Goal: Information Seeking & Learning: Learn about a topic

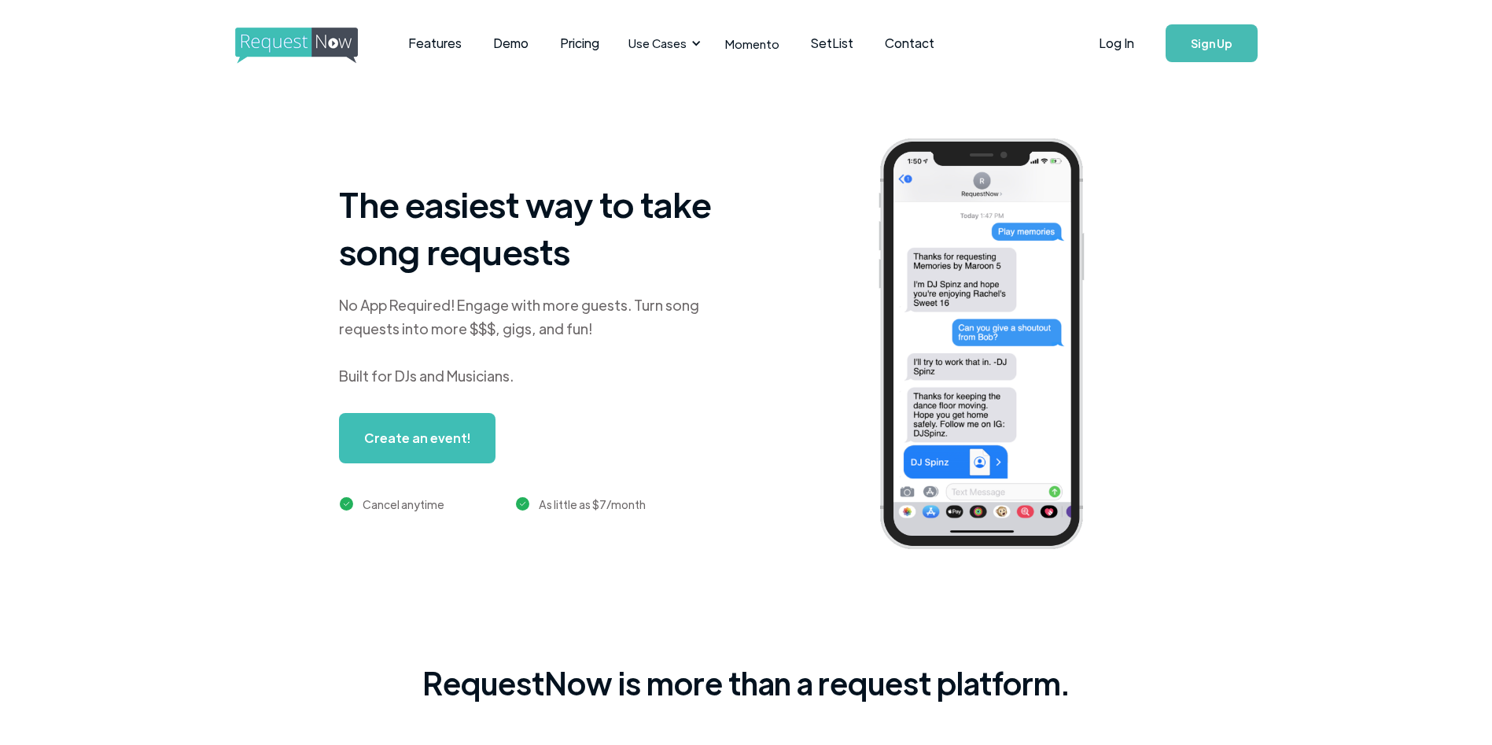
click at [132, 438] on div "The easiest way to take song requests No App Required! Engage with more guests.…" at bounding box center [791, 355] width 1489 height 539
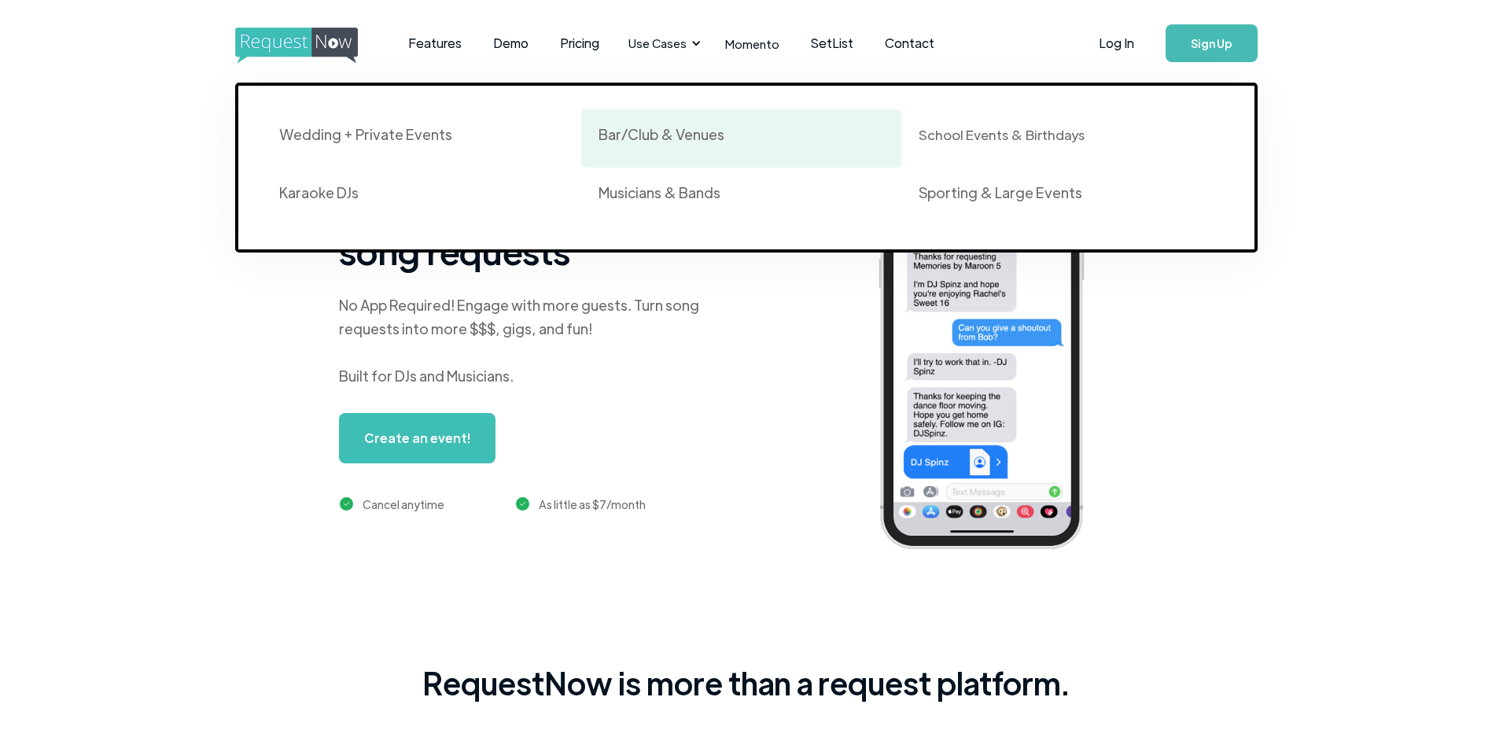
click at [626, 145] on div "Bar/Club & Venues" at bounding box center [740, 138] width 285 height 27
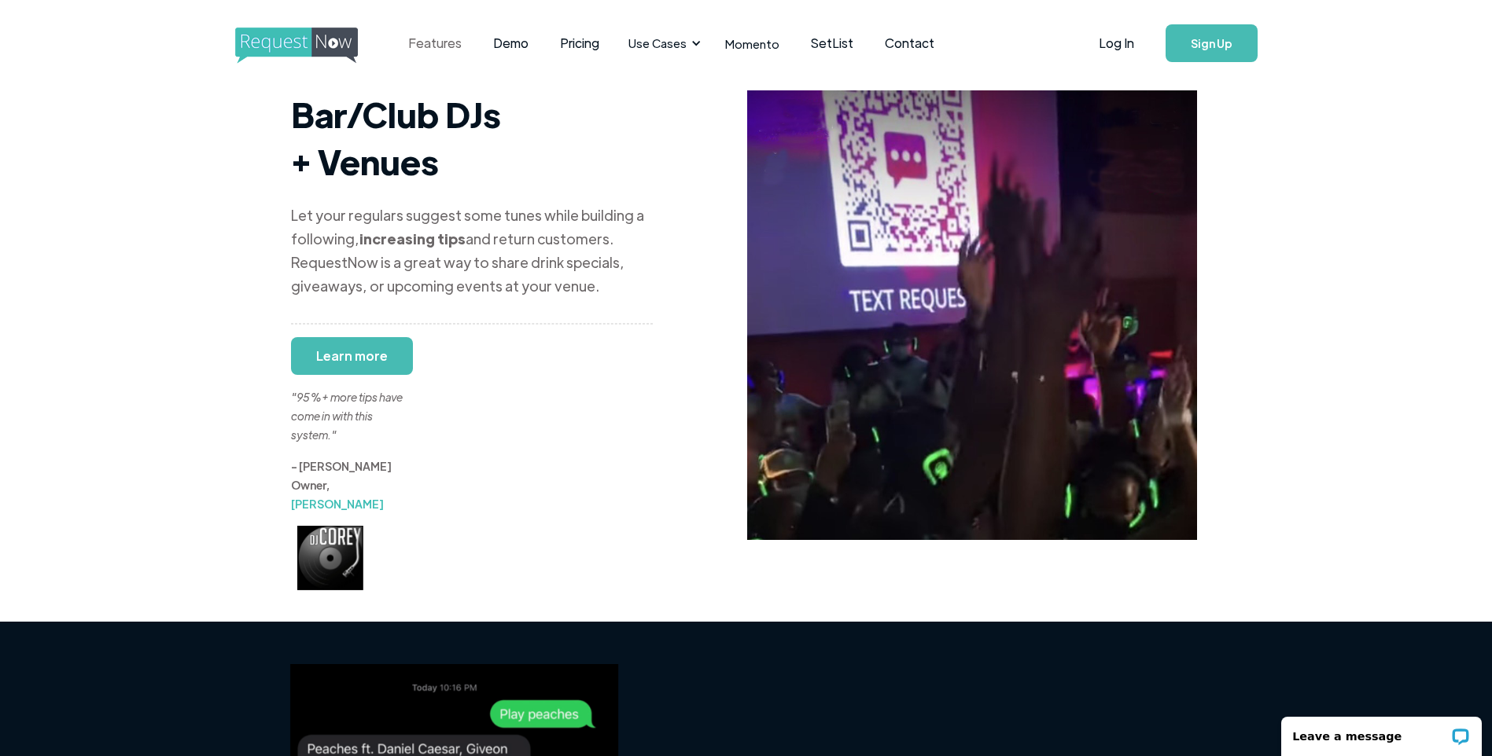
click at [459, 42] on link "Features" at bounding box center [434, 43] width 85 height 49
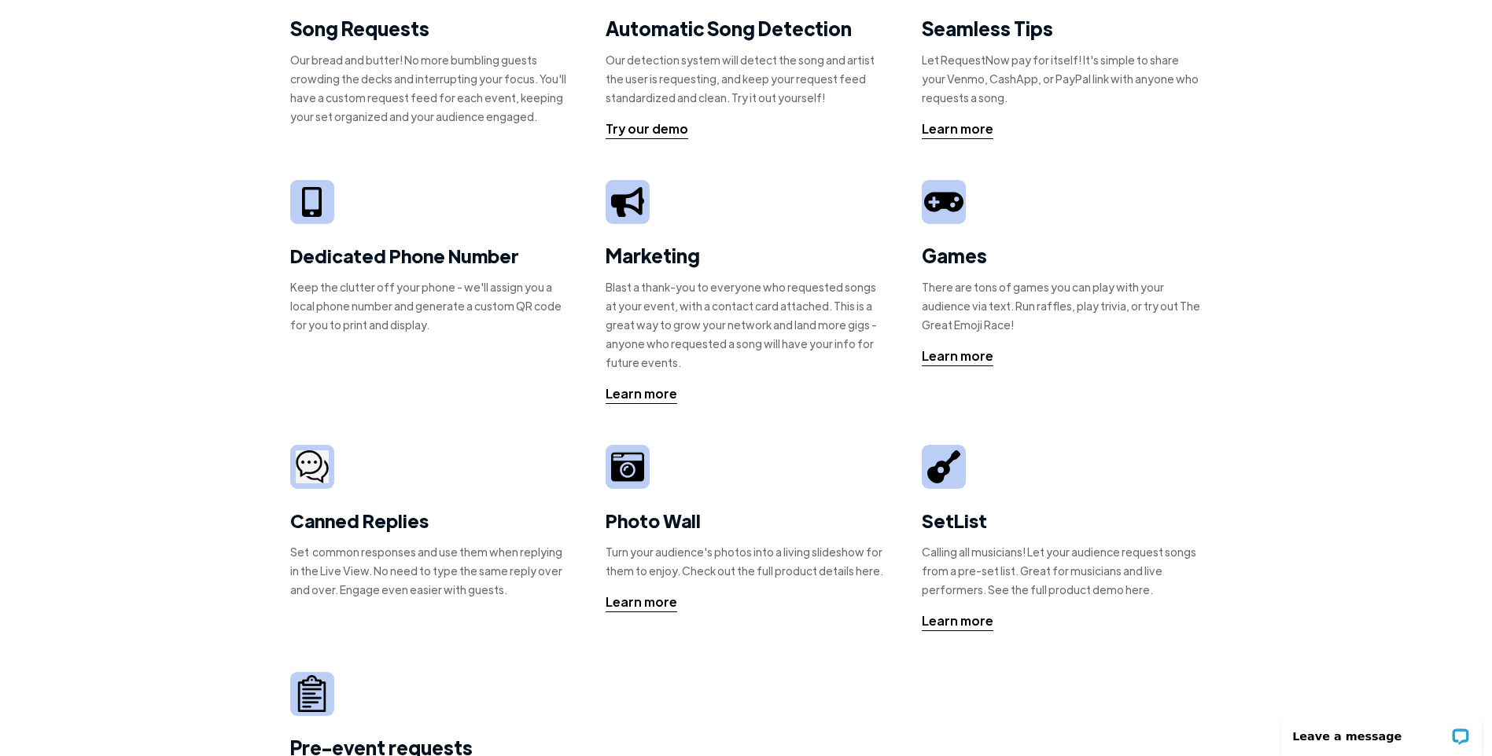
scroll to position [236, 0]
